Goal: Transaction & Acquisition: Book appointment/travel/reservation

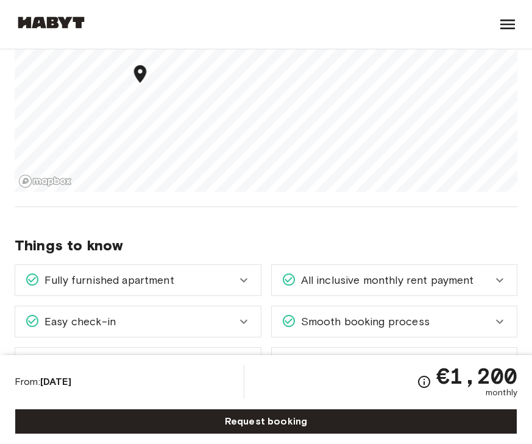
scroll to position [1263, 0]
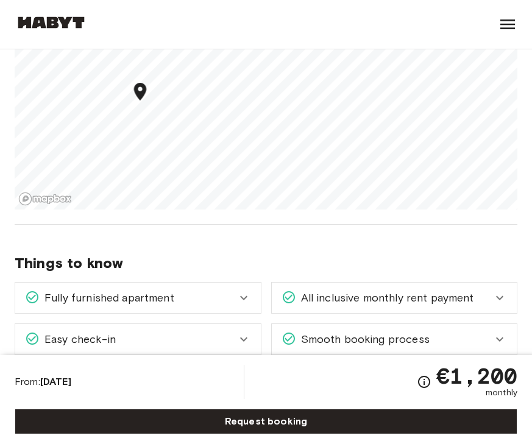
click at [508, 24] on icon at bounding box center [507, 24] width 15 height 10
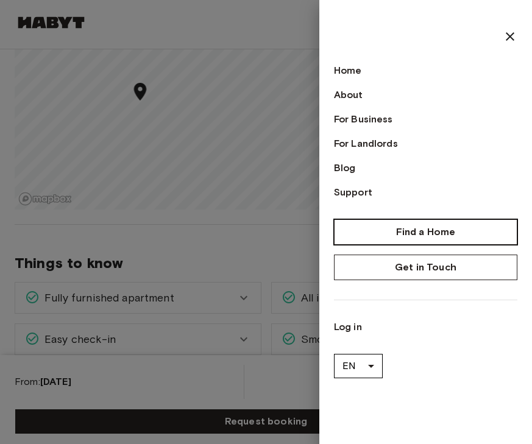
click at [396, 227] on link "Find a Home" at bounding box center [425, 232] width 183 height 26
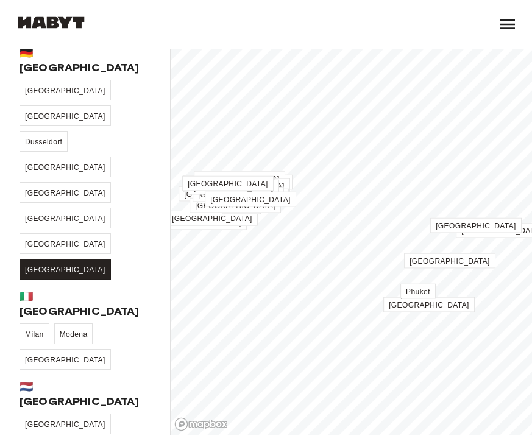
scroll to position [221, 0]
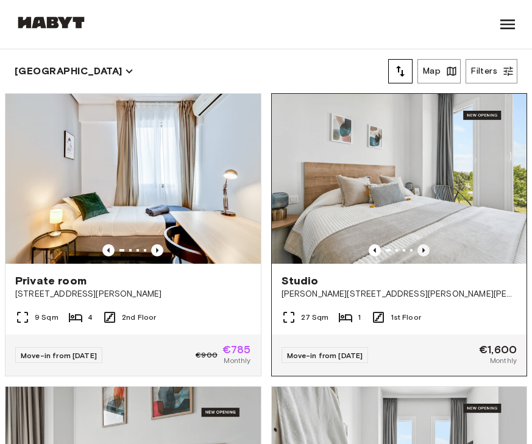
click at [423, 250] on icon "Previous image" at bounding box center [423, 250] width 2 height 5
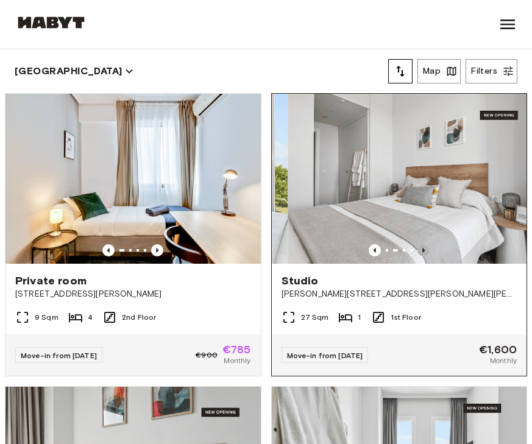
click at [423, 250] on icon "Previous image" at bounding box center [423, 250] width 2 height 5
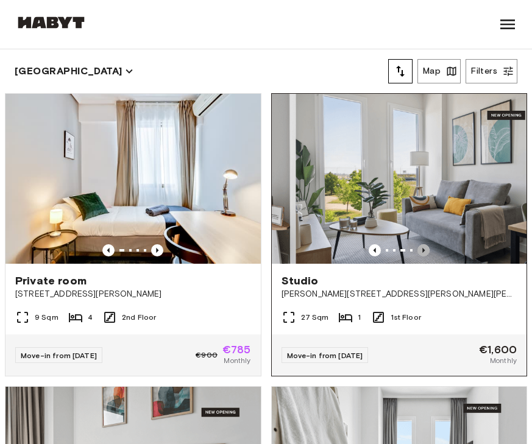
click at [423, 250] on icon "Previous image" at bounding box center [423, 250] width 2 height 5
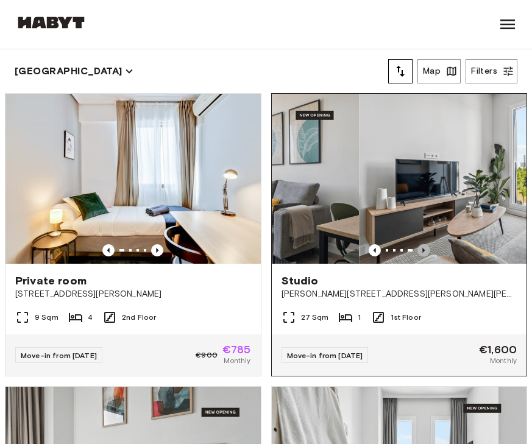
click at [423, 250] on icon "Previous image" at bounding box center [423, 250] width 2 height 5
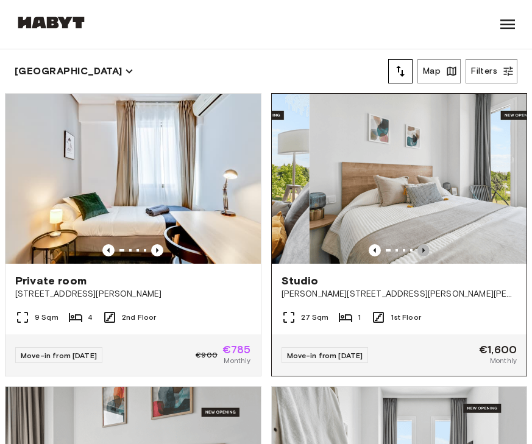
click at [423, 252] on icon "Previous image" at bounding box center [423, 250] width 12 height 12
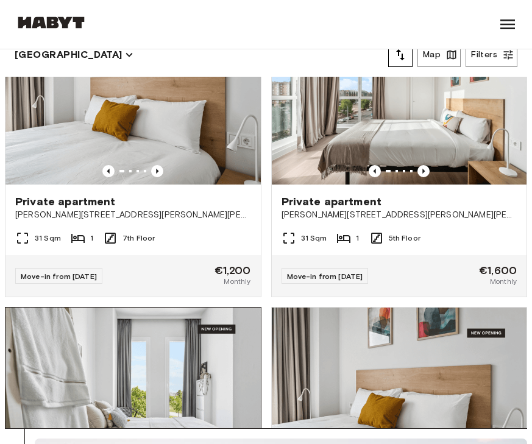
scroll to position [18, 0]
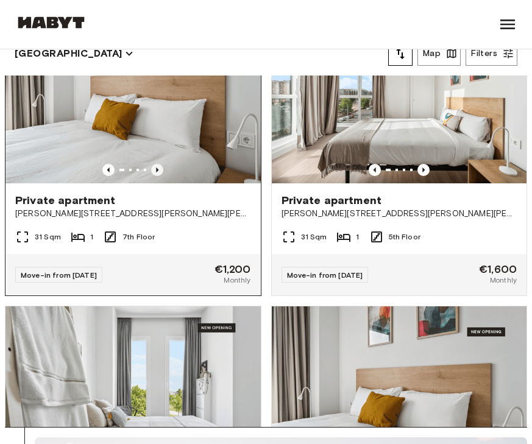
click at [161, 166] on icon "Previous image" at bounding box center [157, 170] width 12 height 12
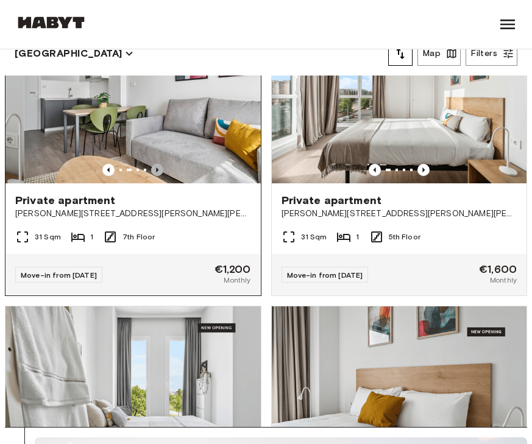
click at [161, 167] on icon "Previous image" at bounding box center [157, 170] width 12 height 12
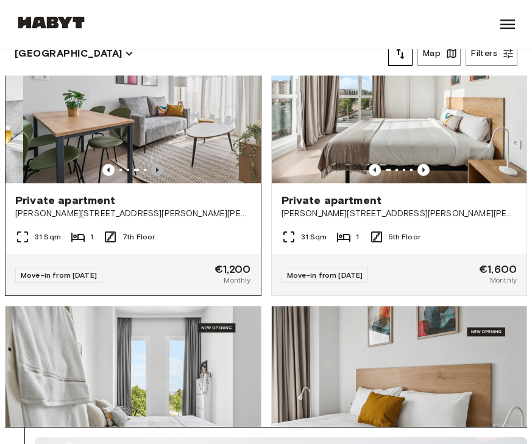
click at [161, 167] on icon "Previous image" at bounding box center [157, 170] width 12 height 12
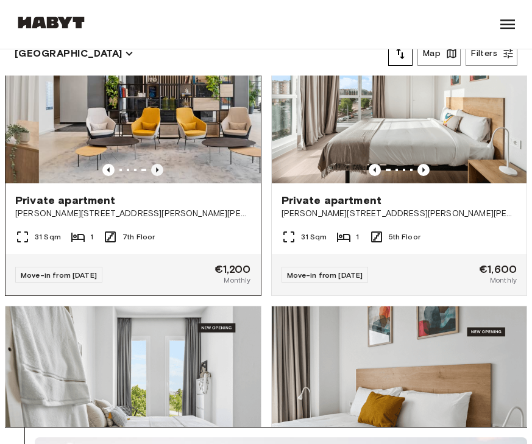
click at [161, 167] on icon "Previous image" at bounding box center [157, 170] width 12 height 12
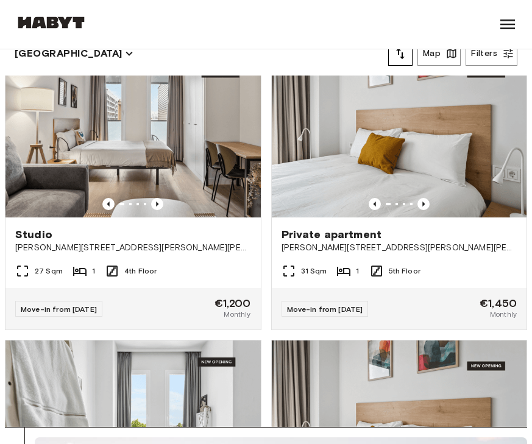
scroll to position [3259, 0]
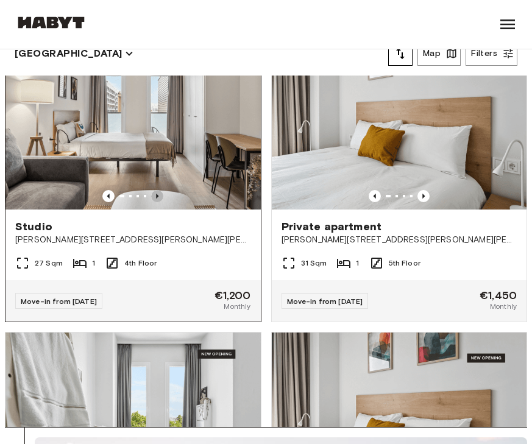
click at [160, 197] on icon "Previous image" at bounding box center [157, 196] width 12 height 12
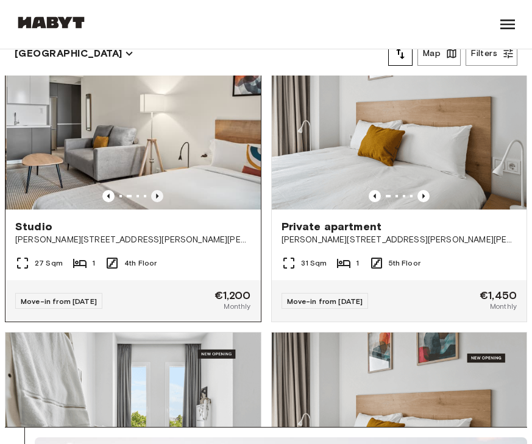
click at [160, 197] on icon "Previous image" at bounding box center [157, 196] width 12 height 12
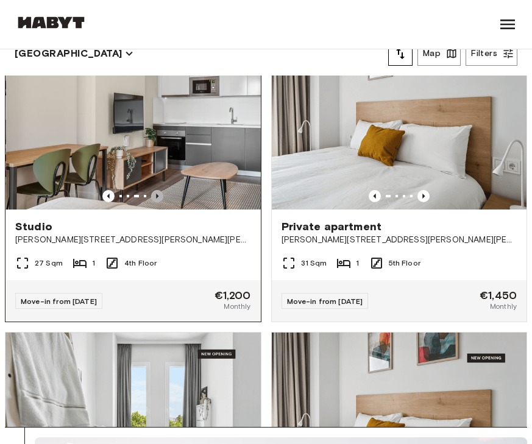
click at [160, 197] on icon "Previous image" at bounding box center [157, 196] width 12 height 12
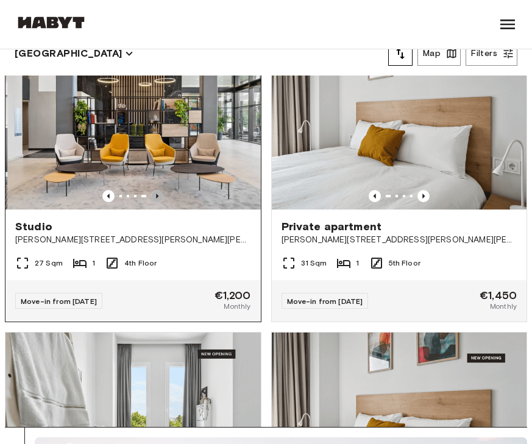
click at [160, 197] on icon "Previous image" at bounding box center [157, 196] width 12 height 12
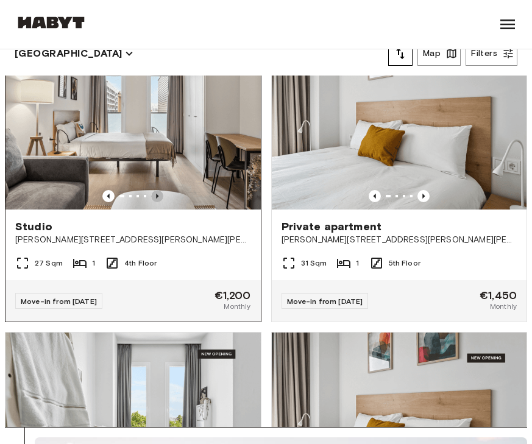
click at [160, 197] on icon "Previous image" at bounding box center [157, 196] width 12 height 12
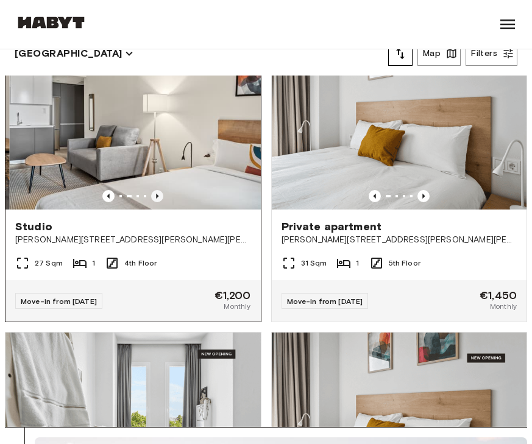
click at [160, 199] on icon "Previous image" at bounding box center [157, 196] width 12 height 12
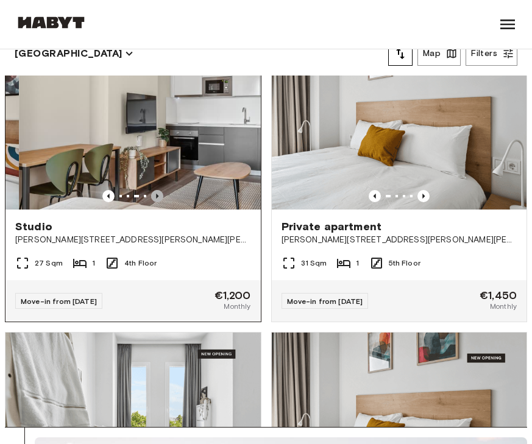
click at [160, 199] on icon "Previous image" at bounding box center [157, 196] width 12 height 12
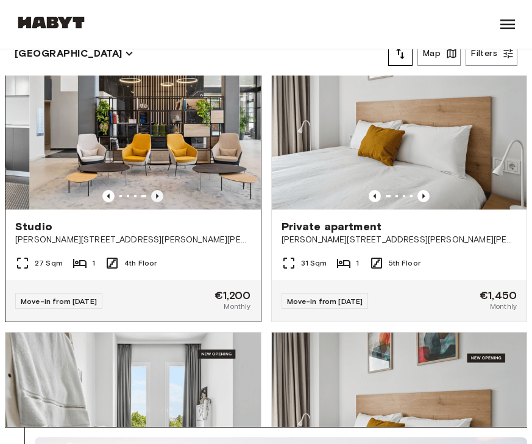
click at [160, 199] on icon "Previous image" at bounding box center [157, 196] width 12 height 12
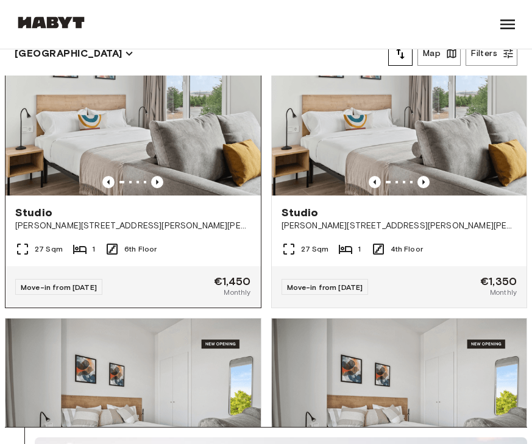
scroll to position [4172, 0]
